Goal: Task Accomplishment & Management: Complete application form

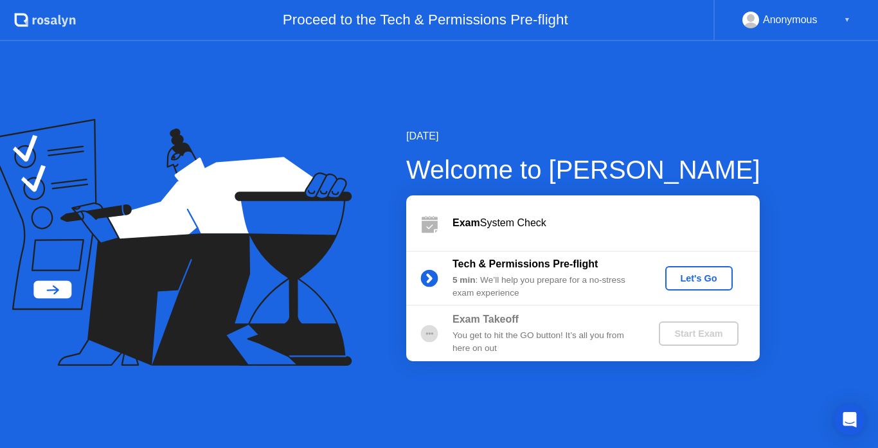
click at [682, 281] on div "Let's Go" at bounding box center [698, 278] width 57 height 10
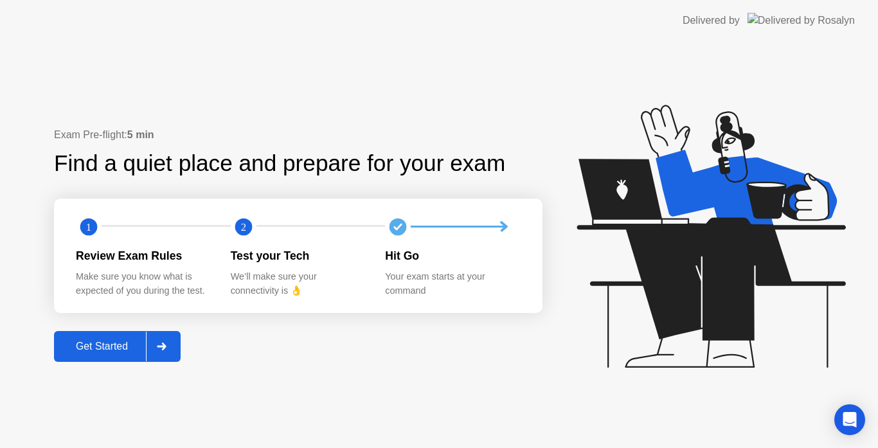
click at [118, 342] on div "Get Started" at bounding box center [102, 347] width 88 height 12
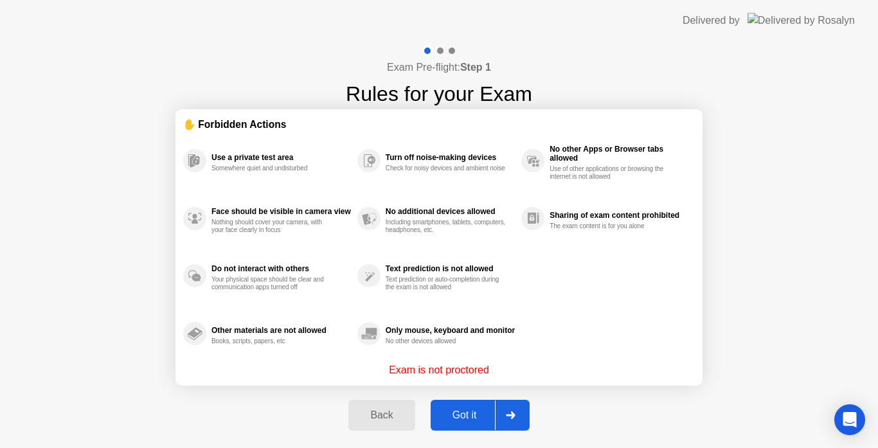
click at [471, 411] on div "Got it" at bounding box center [465, 415] width 60 height 12
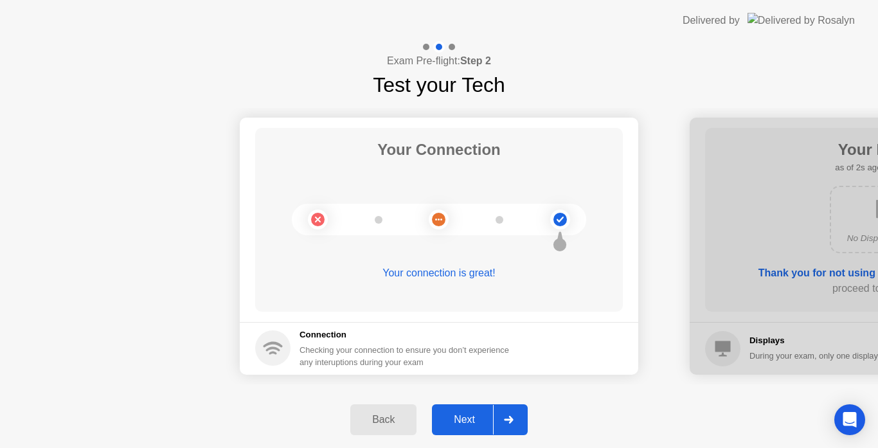
click at [478, 414] on div "Next" at bounding box center [464, 420] width 57 height 12
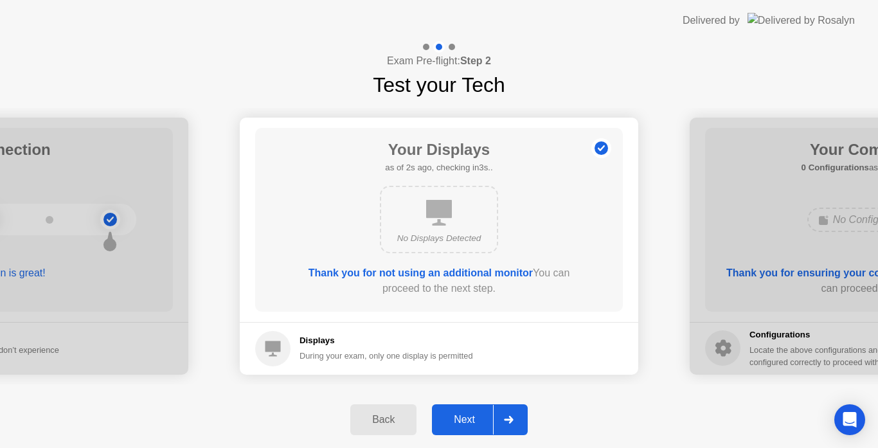
click at [476, 415] on div "Next" at bounding box center [464, 420] width 57 height 12
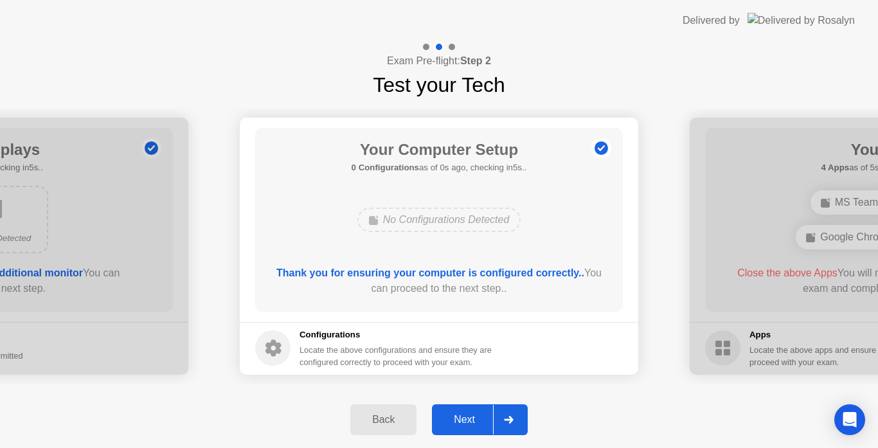
click at [472, 414] on div "Next" at bounding box center [464, 420] width 57 height 12
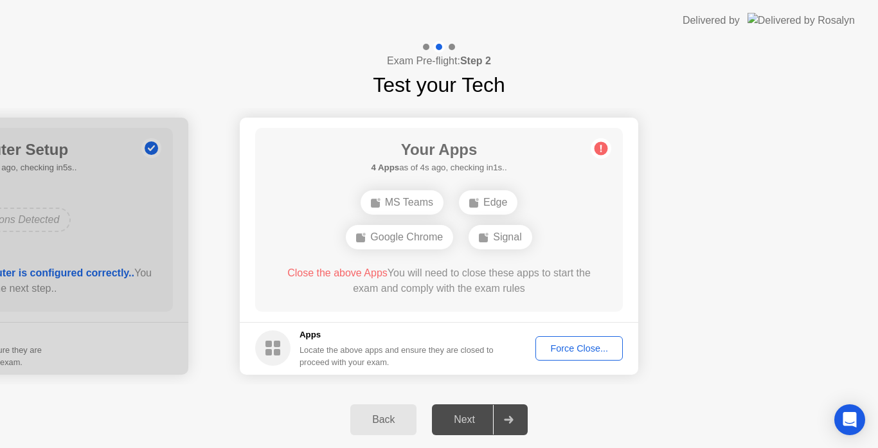
click at [565, 347] on div "Force Close..." at bounding box center [579, 348] width 78 height 10
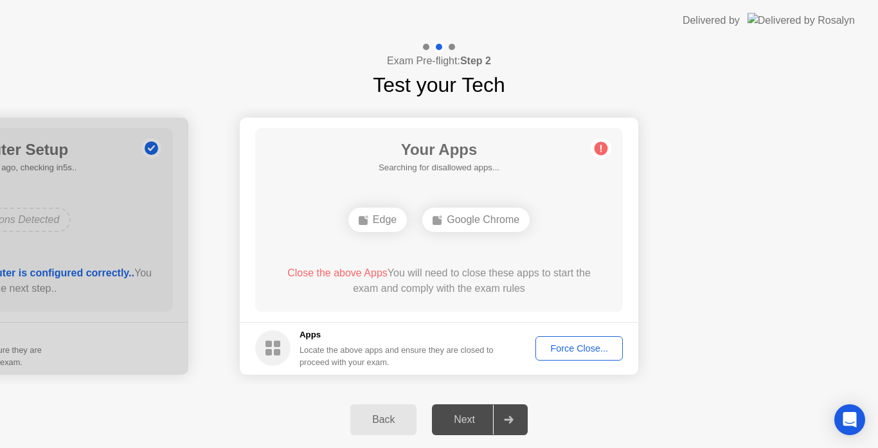
click at [579, 353] on div "Force Close..." at bounding box center [579, 348] width 78 height 10
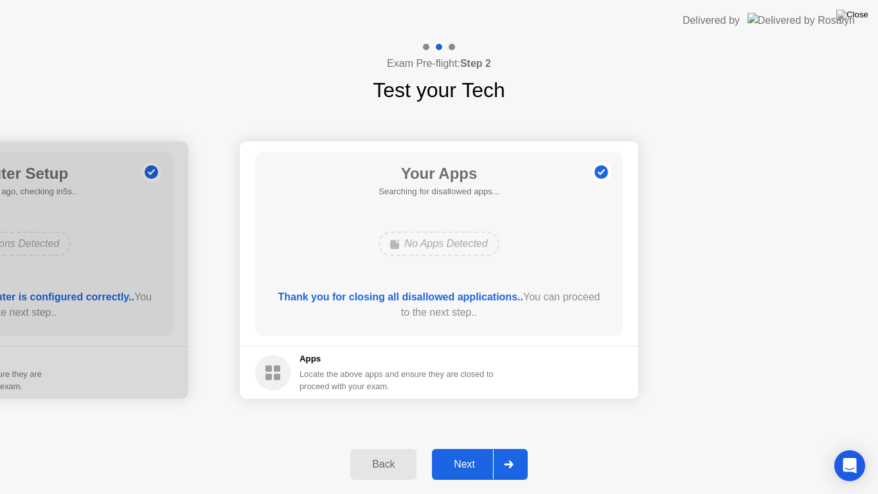
click at [476, 447] on button "Next" at bounding box center [480, 464] width 96 height 31
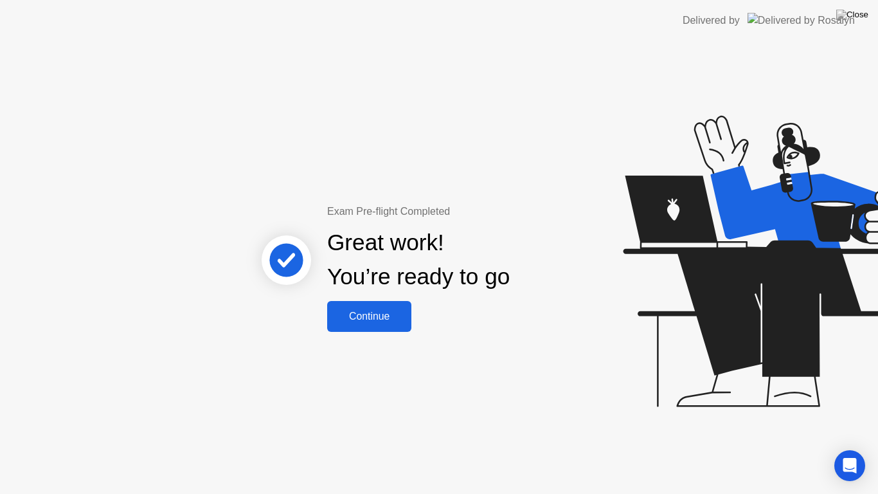
click at [354, 310] on div "Continue" at bounding box center [369, 316] width 76 height 12
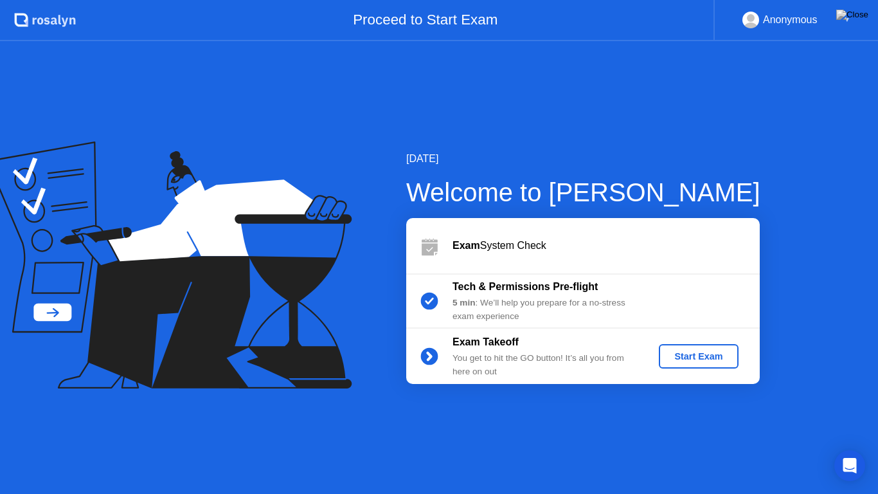
click at [670, 354] on div "Start Exam" at bounding box center [698, 356] width 69 height 10
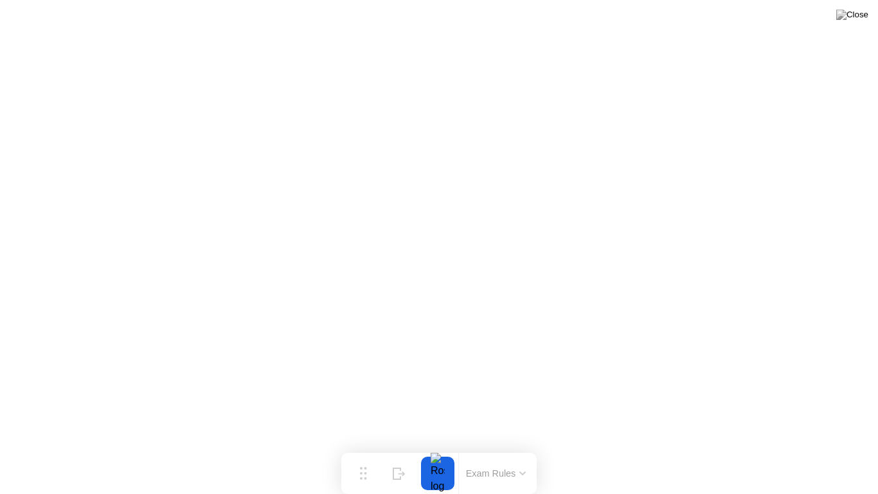
click at [850, 20] on button at bounding box center [852, 14] width 39 height 17
click at [493, 447] on button "Exam Rules" at bounding box center [496, 473] width 68 height 12
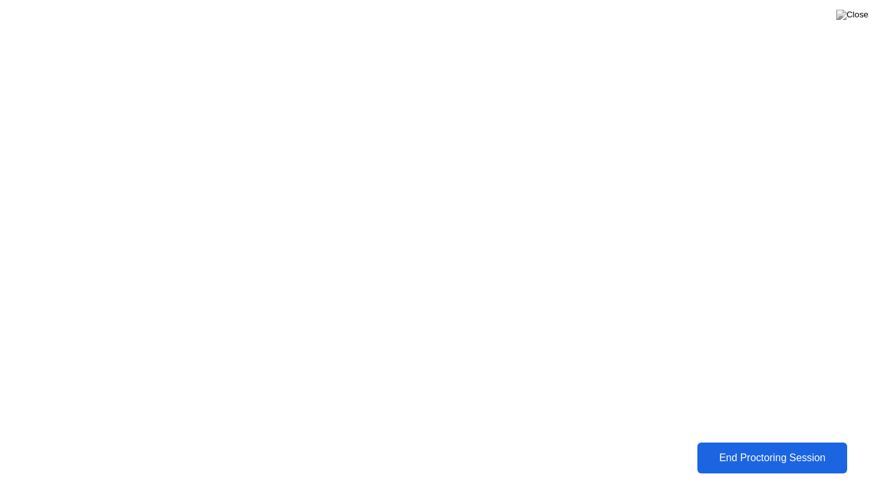
click at [733, 447] on div "End Proctoring Session" at bounding box center [772, 458] width 142 height 12
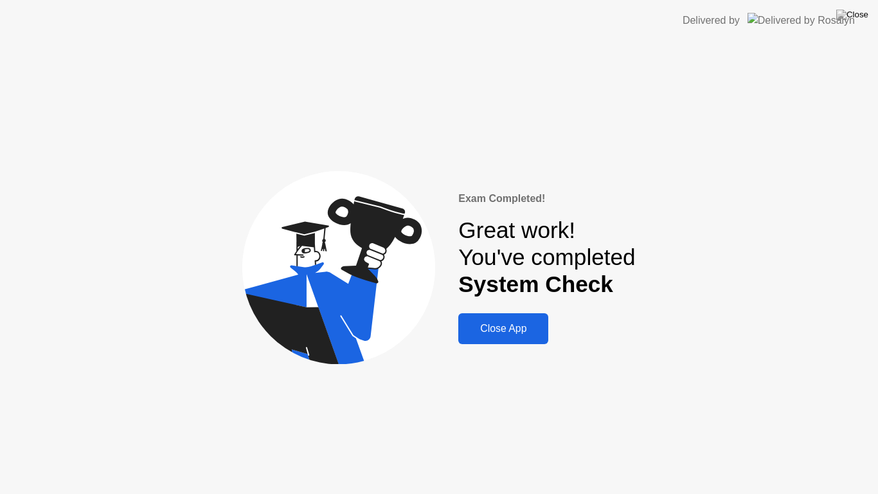
click at [508, 325] on div "Close App" at bounding box center [503, 329] width 82 height 12
